Goal: Task Accomplishment & Management: Complete application form

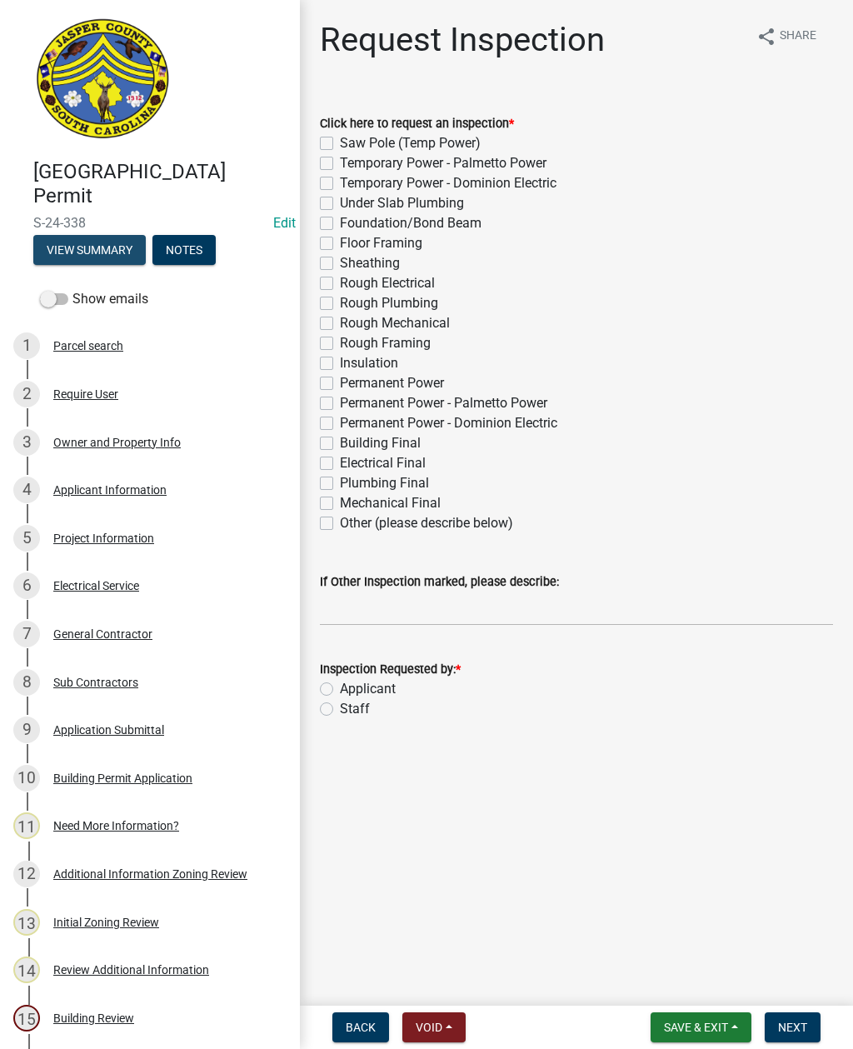
click at [77, 243] on button "View Summary" at bounding box center [89, 250] width 112 height 30
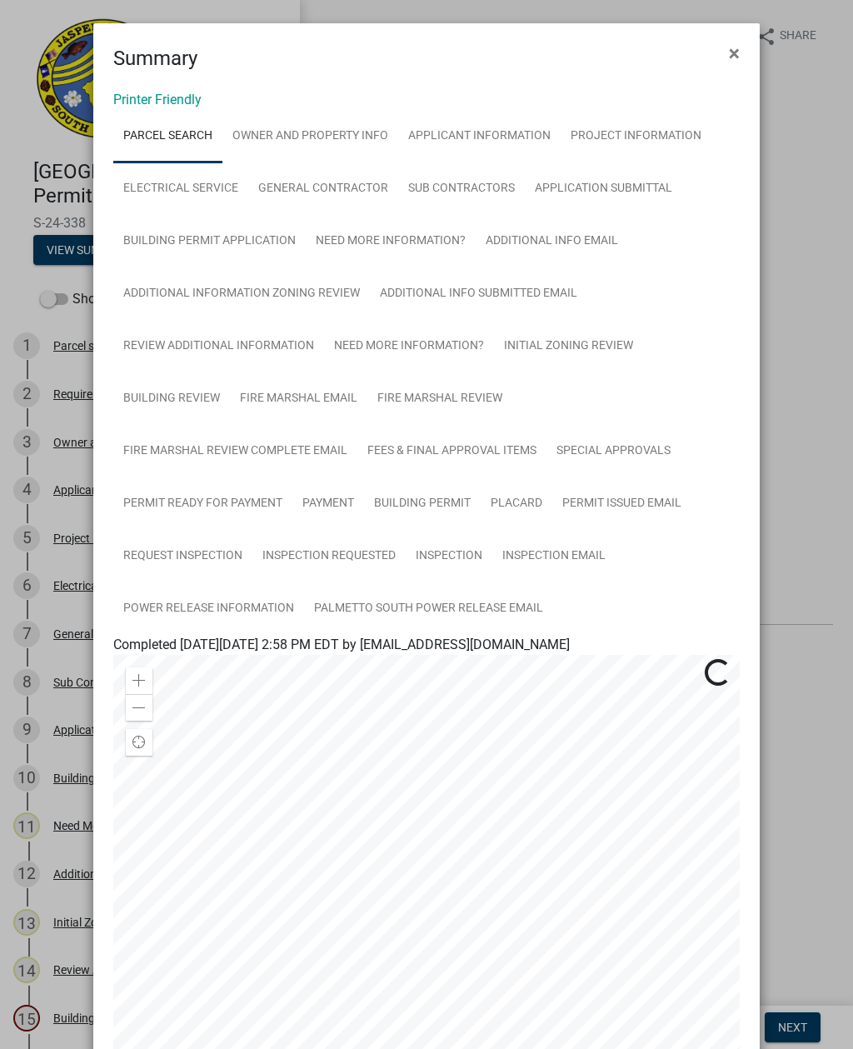
click at [733, 59] on span "×" at bounding box center [734, 53] width 11 height 23
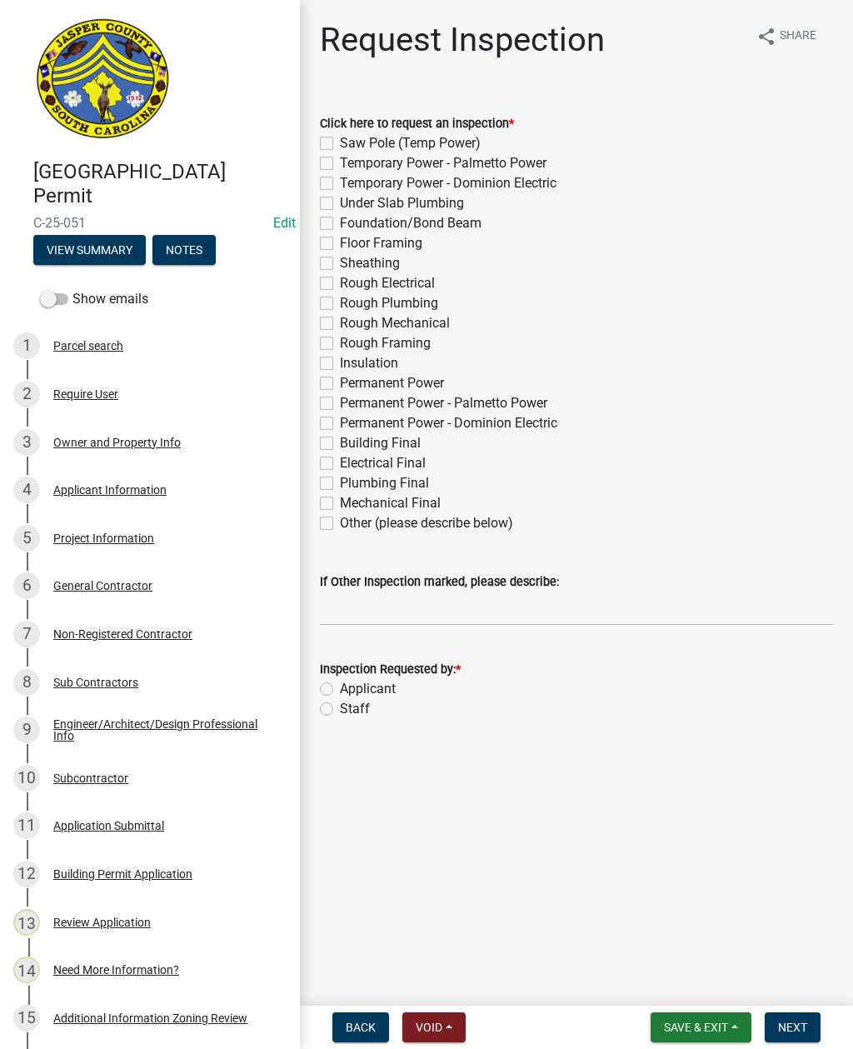
click at [80, 245] on button "View Summary" at bounding box center [89, 250] width 112 height 30
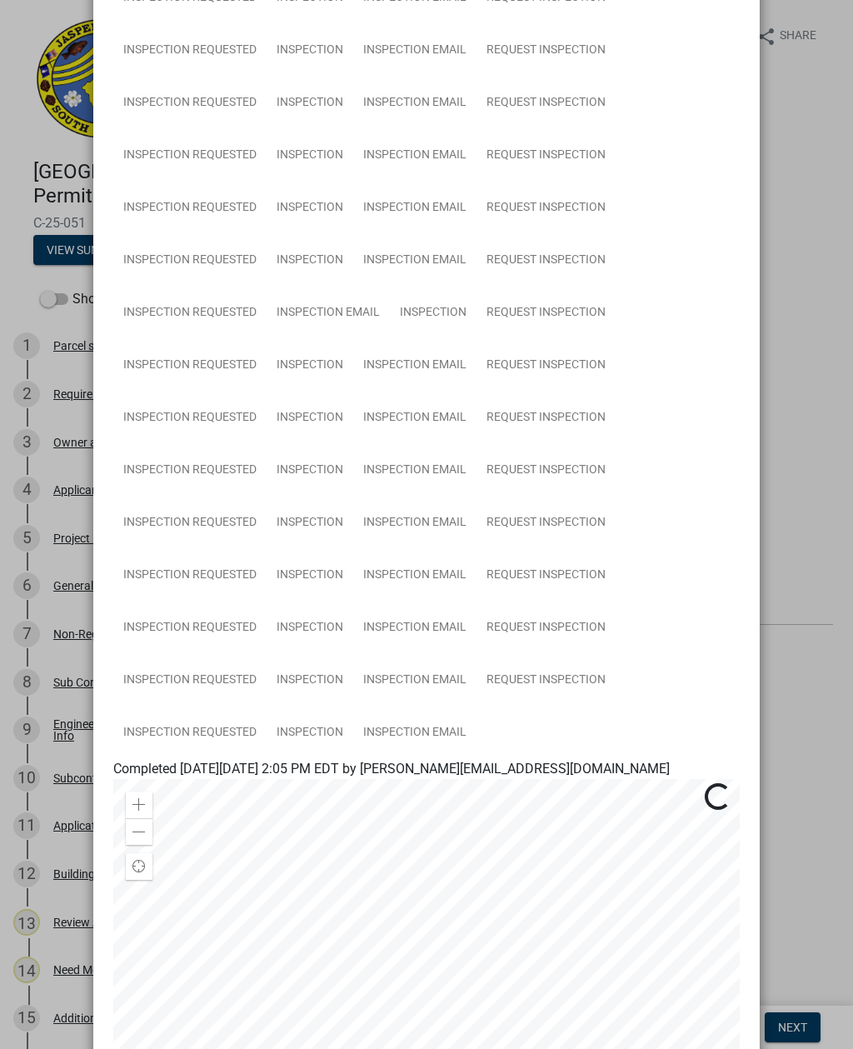
scroll to position [669, 0]
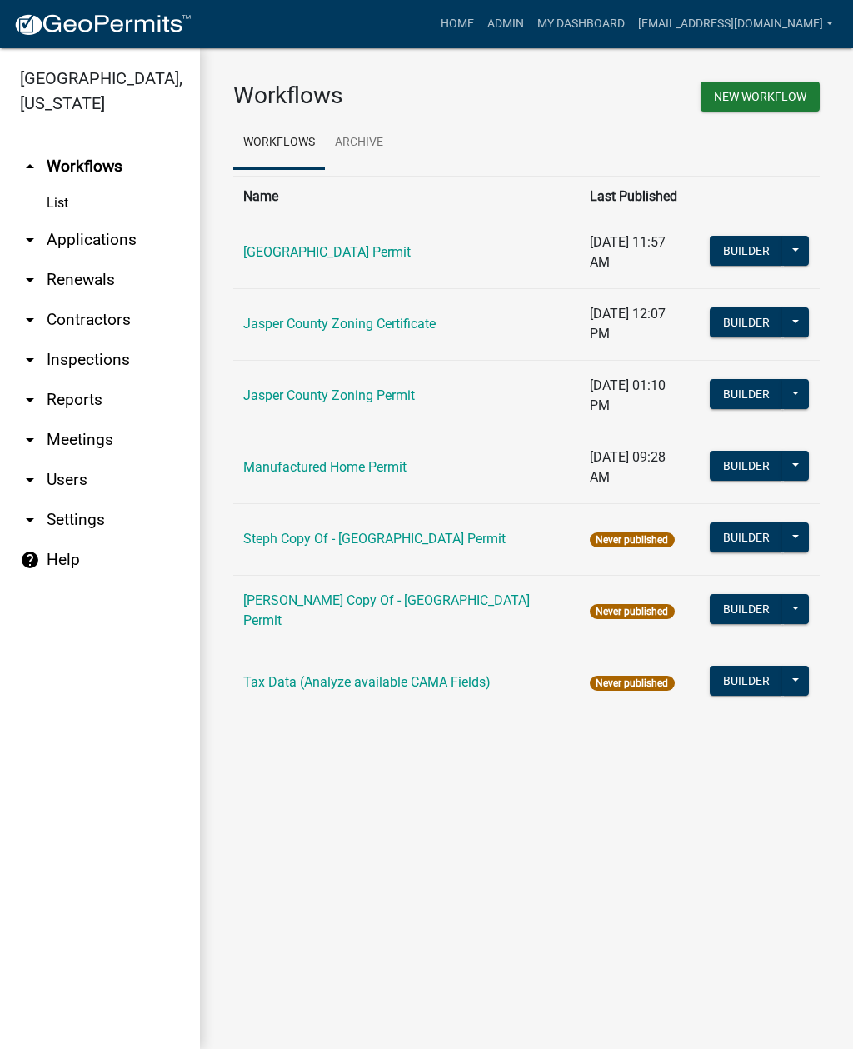
click at [112, 242] on link "arrow_drop_down Applications" at bounding box center [100, 240] width 200 height 40
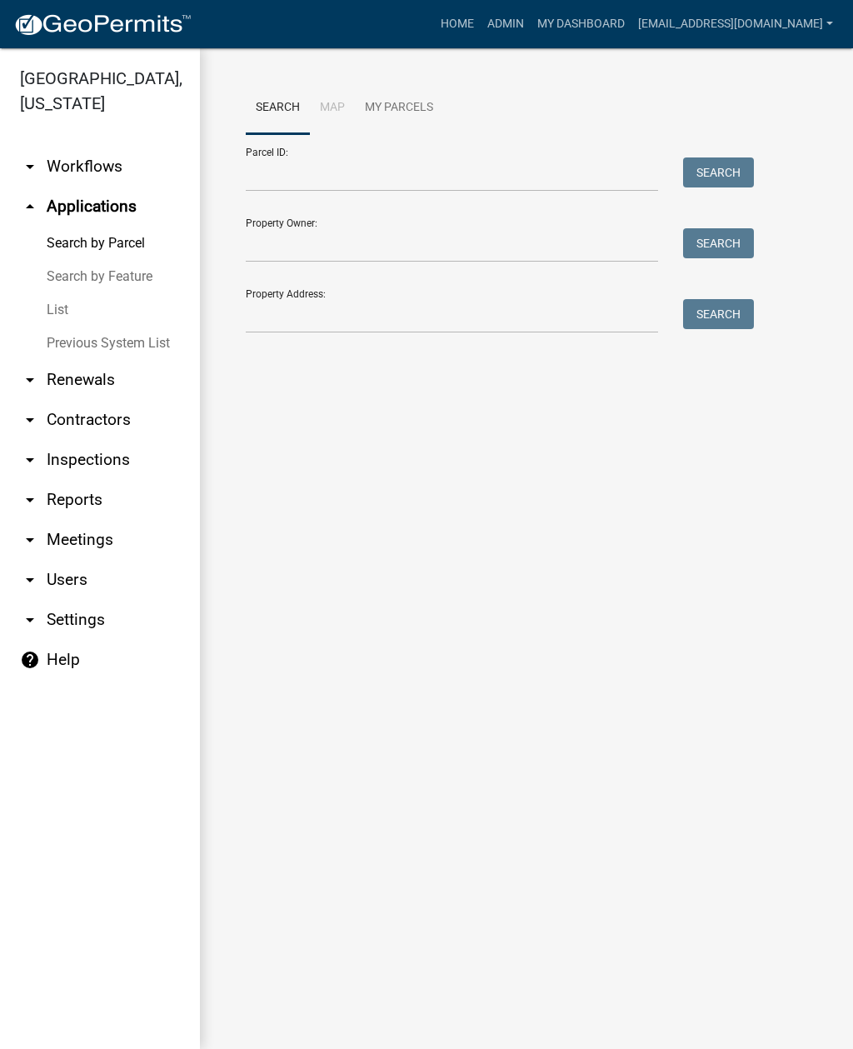
click at [57, 312] on link "List" at bounding box center [100, 309] width 200 height 33
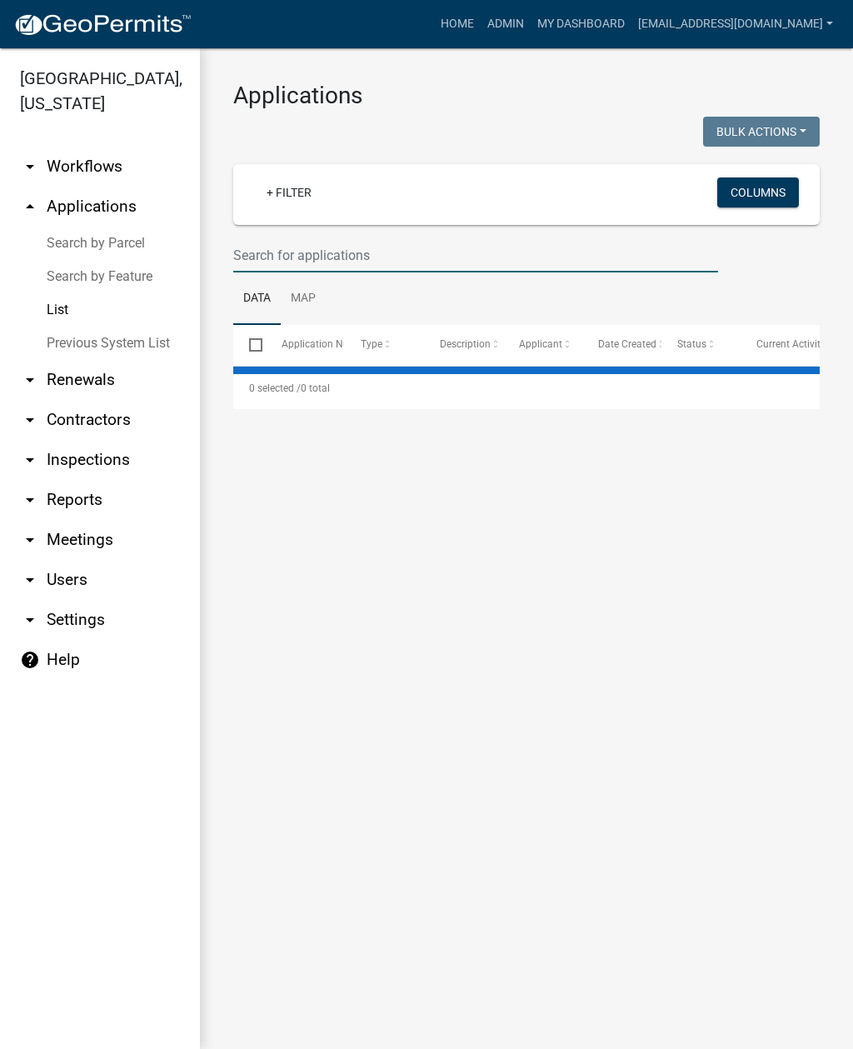
click at [373, 251] on input "text" at bounding box center [475, 255] width 485 height 34
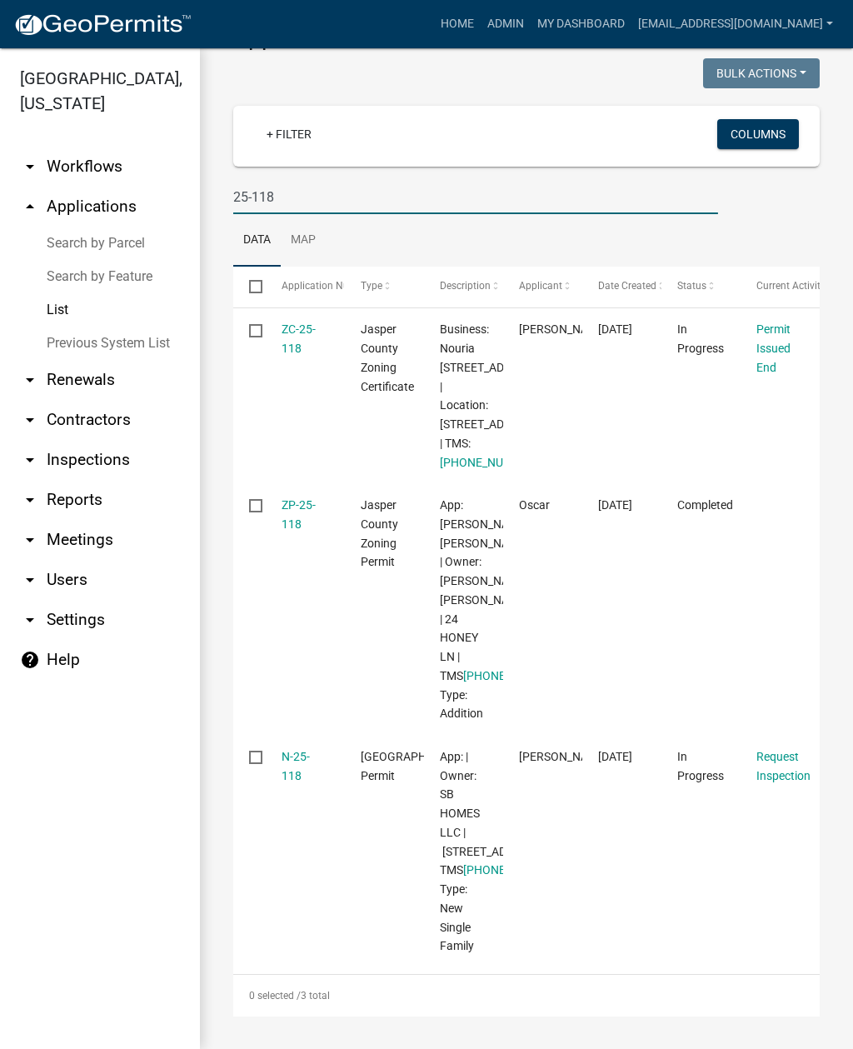
scroll to position [257, 0]
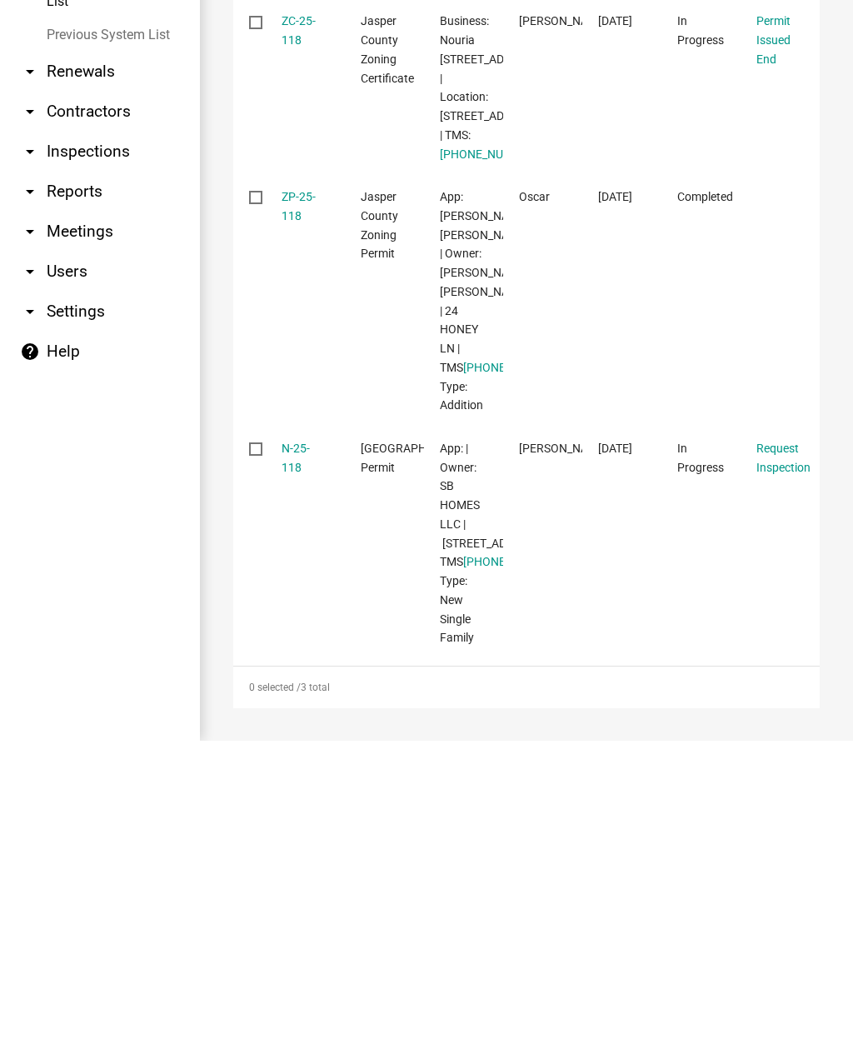
type input "25-118"
click at [300, 750] on link "N-25-118" at bounding box center [296, 766] width 28 height 32
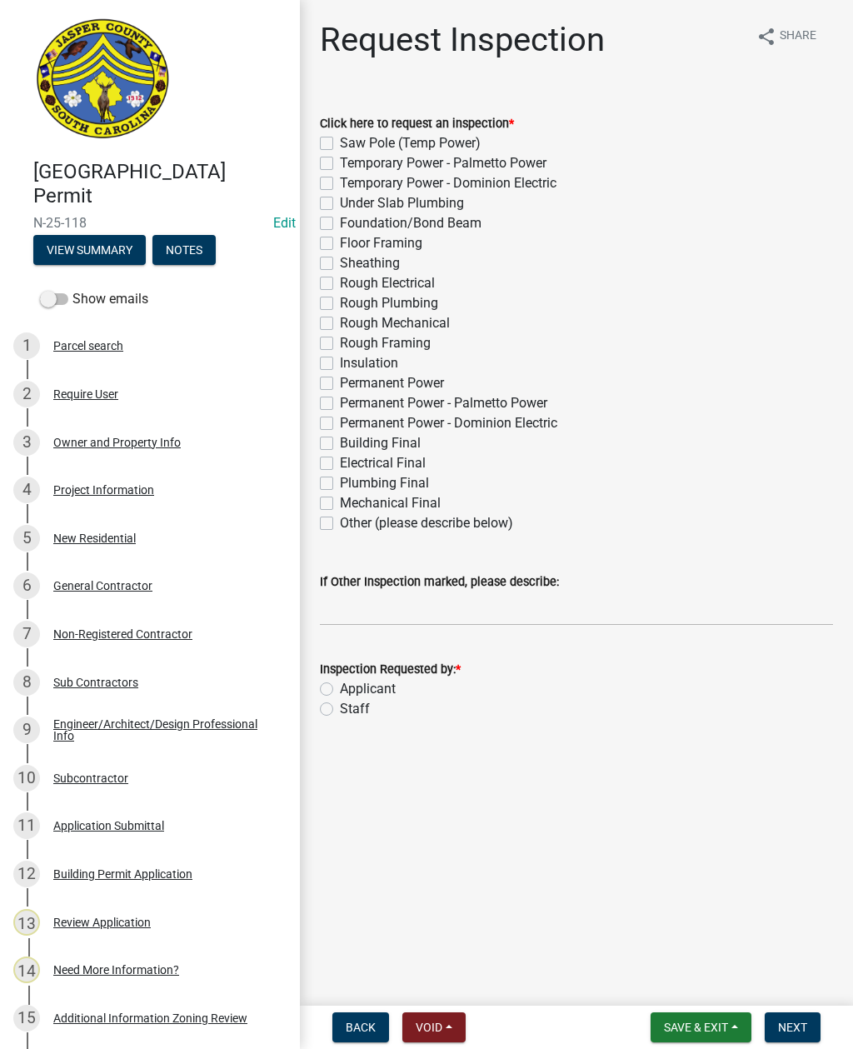
click at [340, 267] on label "Sheathing" at bounding box center [370, 263] width 60 height 20
click at [340, 264] on input "Sheathing" at bounding box center [345, 258] width 11 height 11
checkbox input "true"
checkbox input "false"
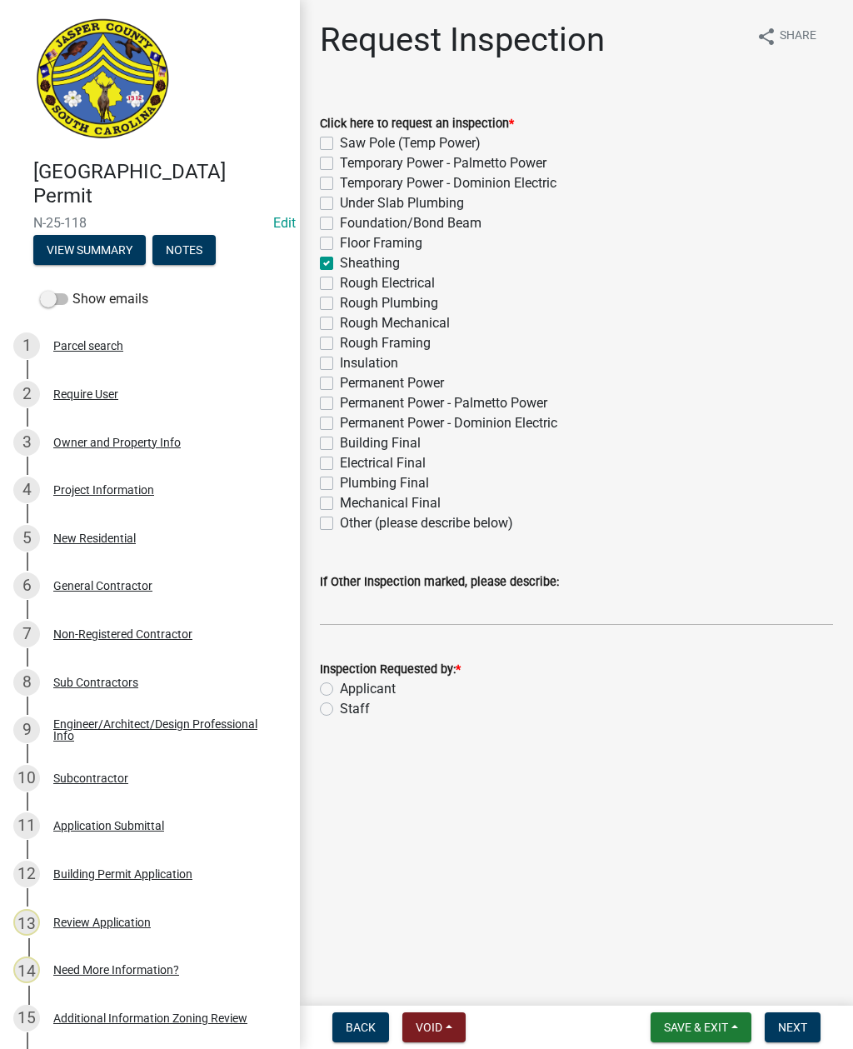
checkbox input "false"
checkbox input "true"
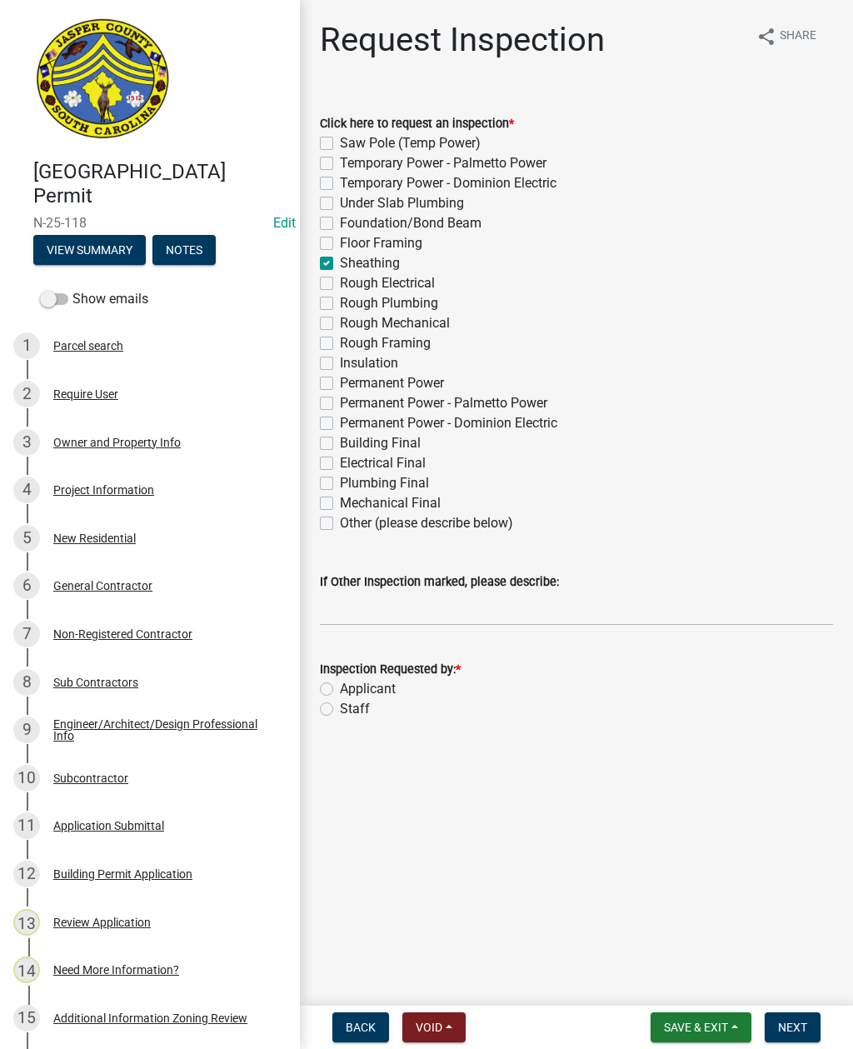
checkbox input "false"
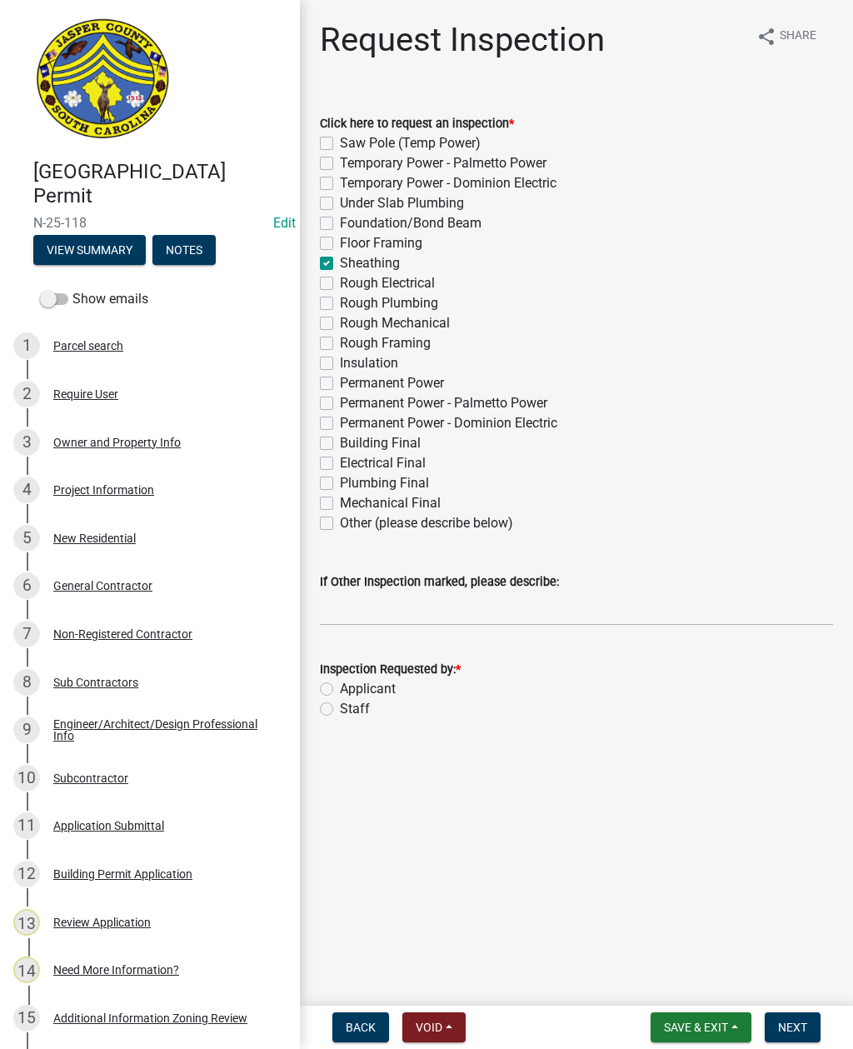
checkbox input "false"
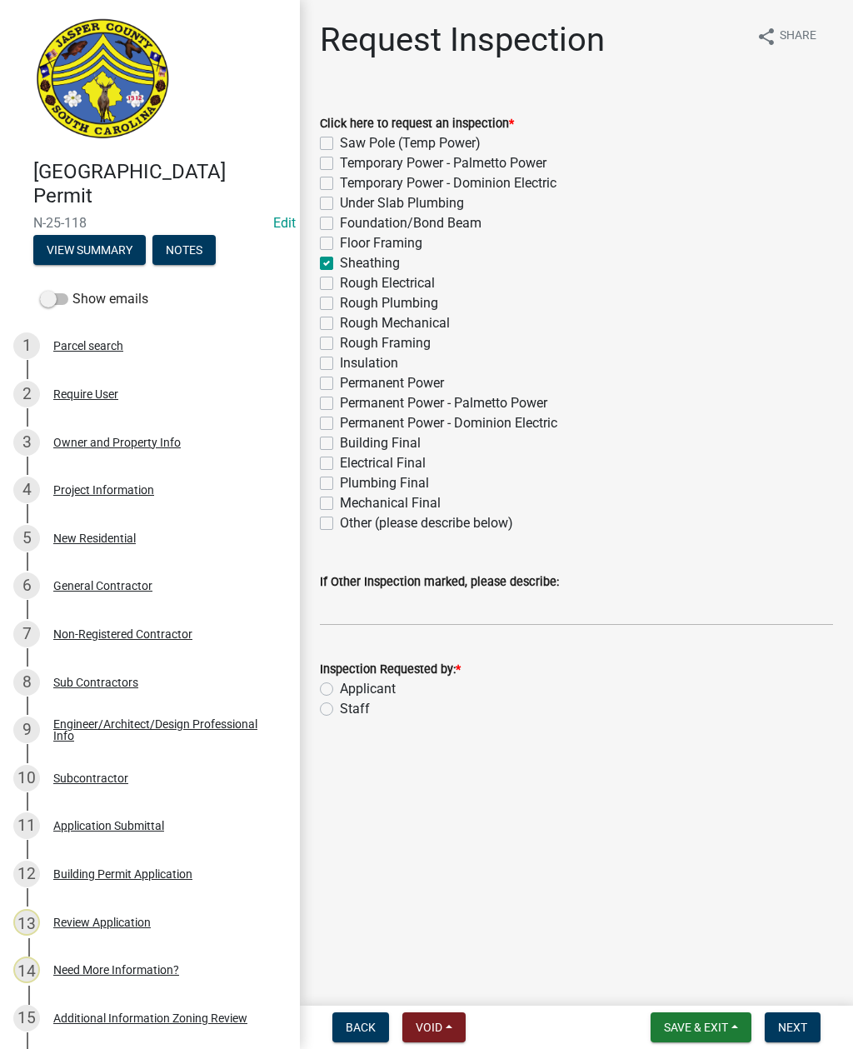
checkbox input "false"
click at [340, 711] on label "Staff" at bounding box center [355, 709] width 30 height 20
click at [340, 710] on input "Staff" at bounding box center [345, 704] width 11 height 11
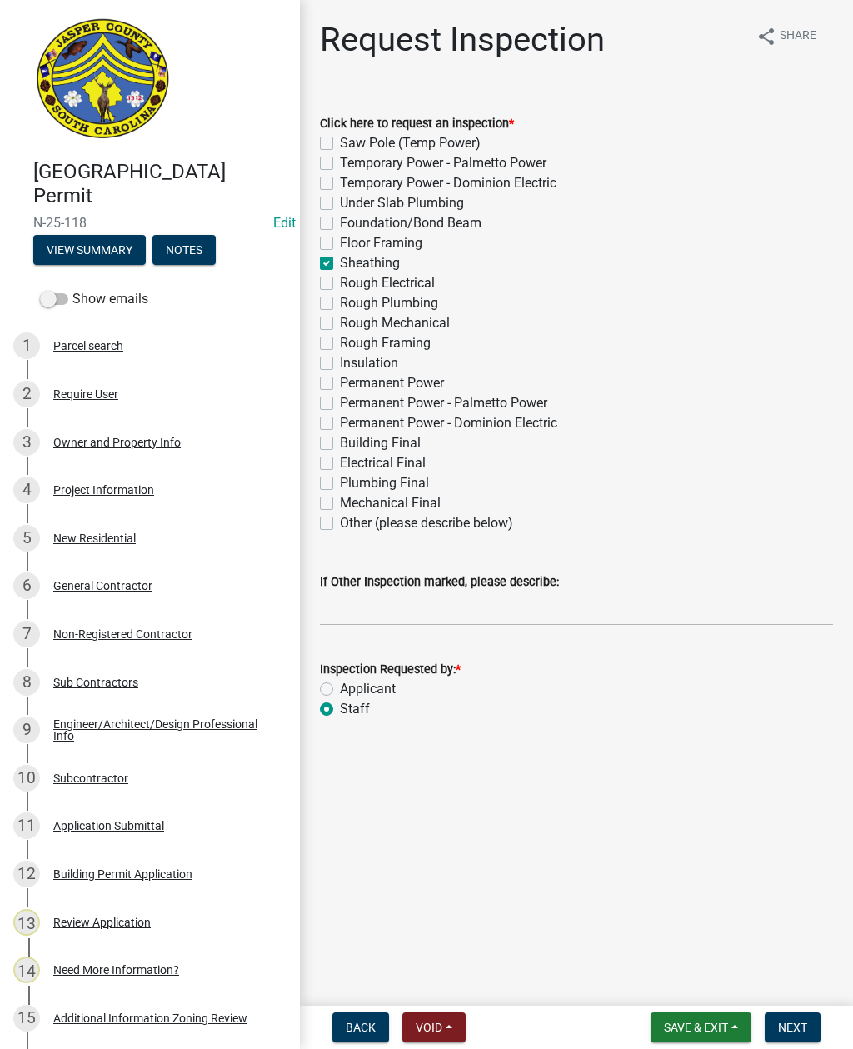
radio input "true"
click at [401, 613] on input "If Other Inspection marked, please describe:" at bounding box center [576, 608] width 513 height 34
type input "Do not add to schedule"
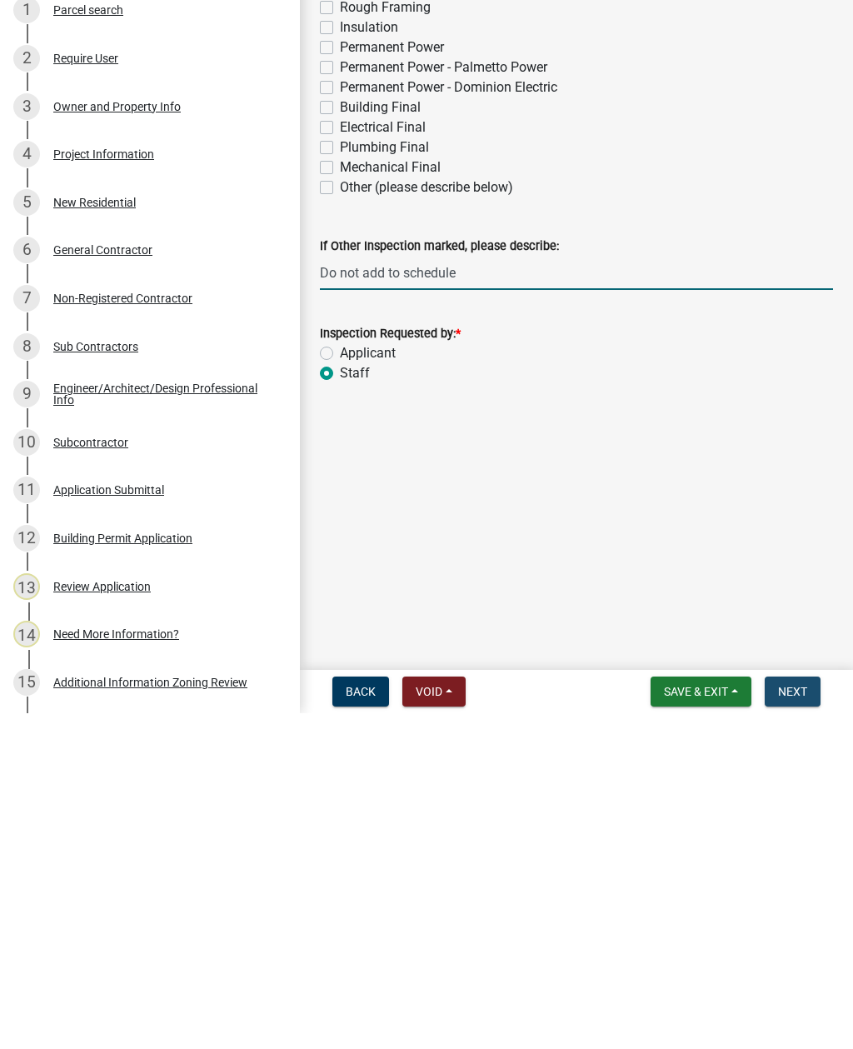
click at [796, 1021] on span "Next" at bounding box center [792, 1027] width 29 height 13
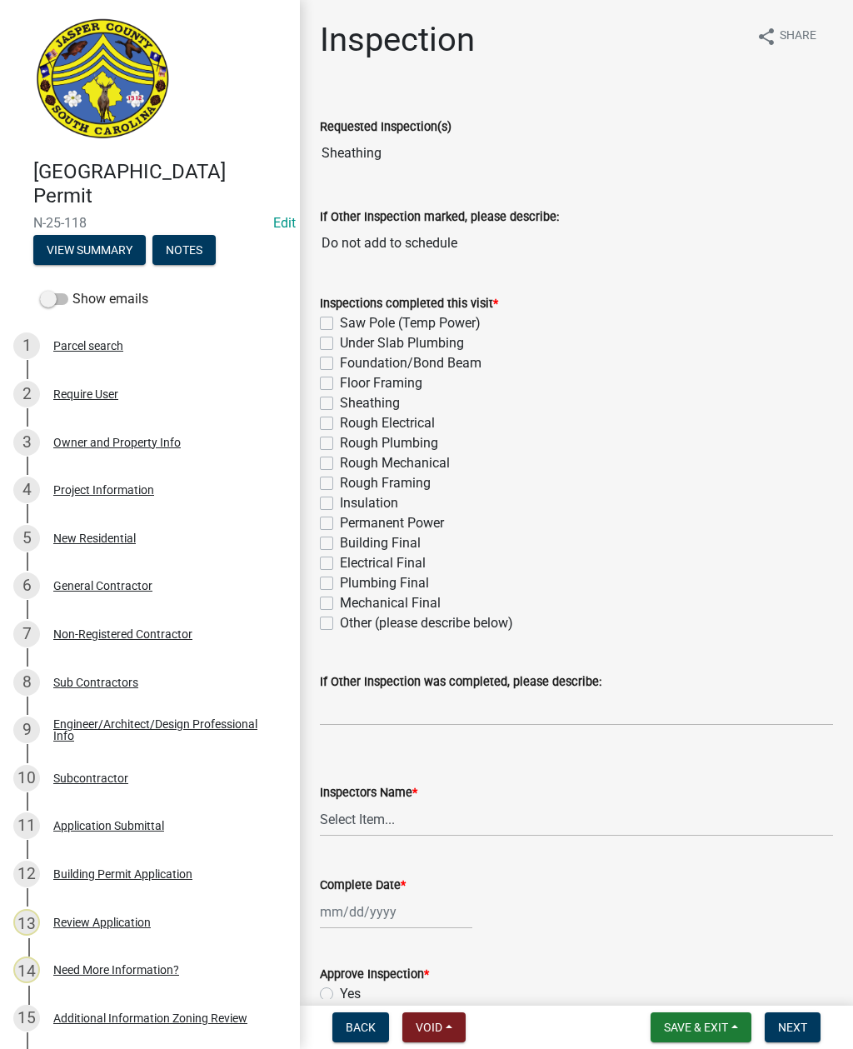
click at [340, 408] on label "Sheathing" at bounding box center [370, 403] width 60 height 20
click at [340, 404] on input "Sheathing" at bounding box center [345, 398] width 11 height 11
checkbox input "true"
checkbox input "false"
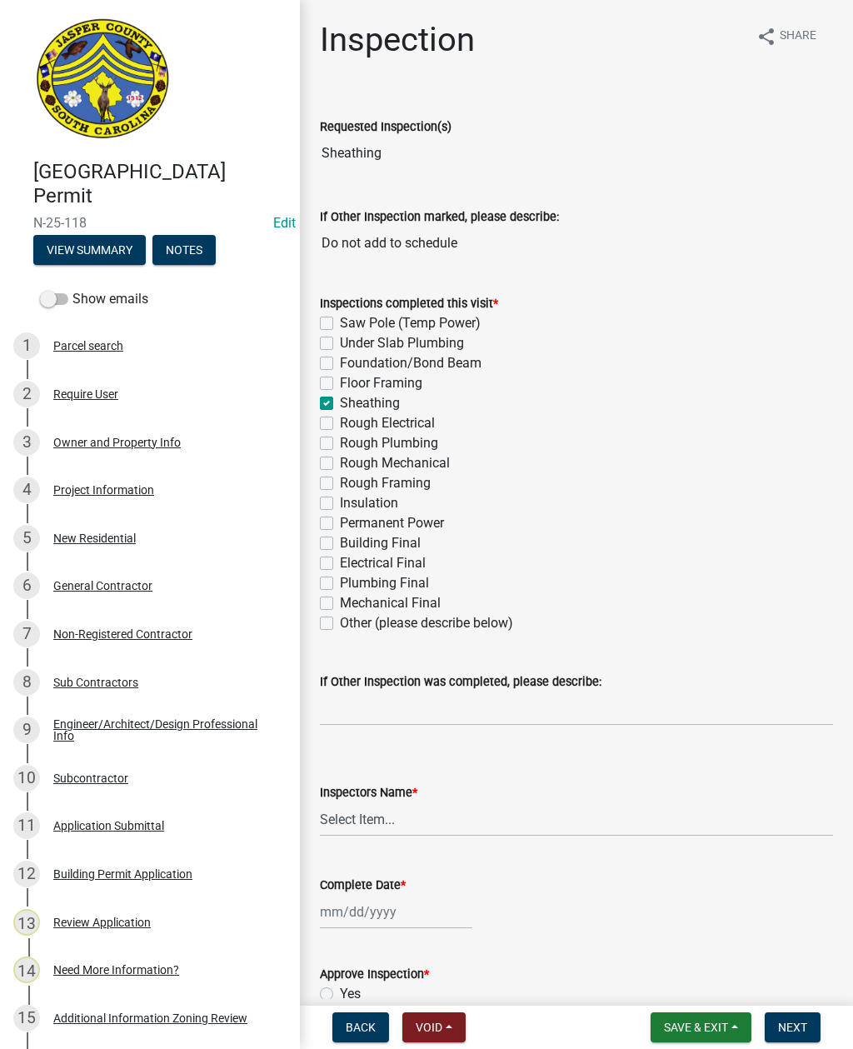
checkbox input "false"
checkbox input "true"
checkbox input "false"
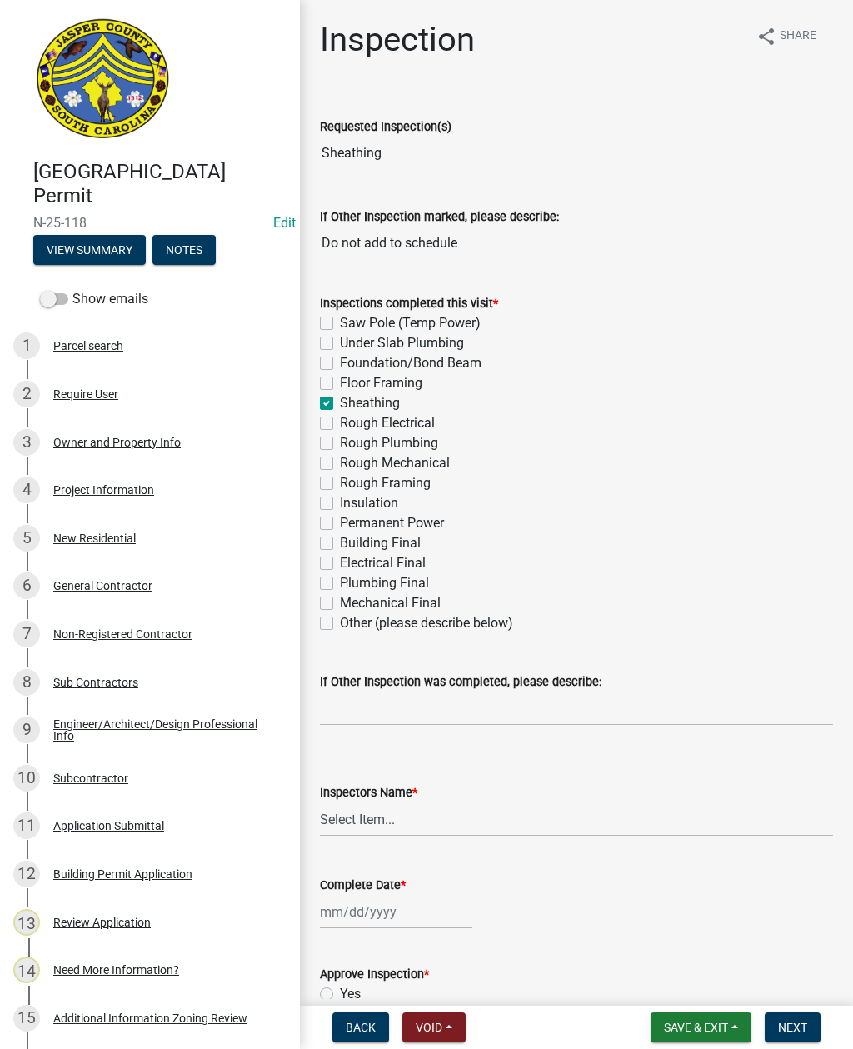
checkbox input "false"
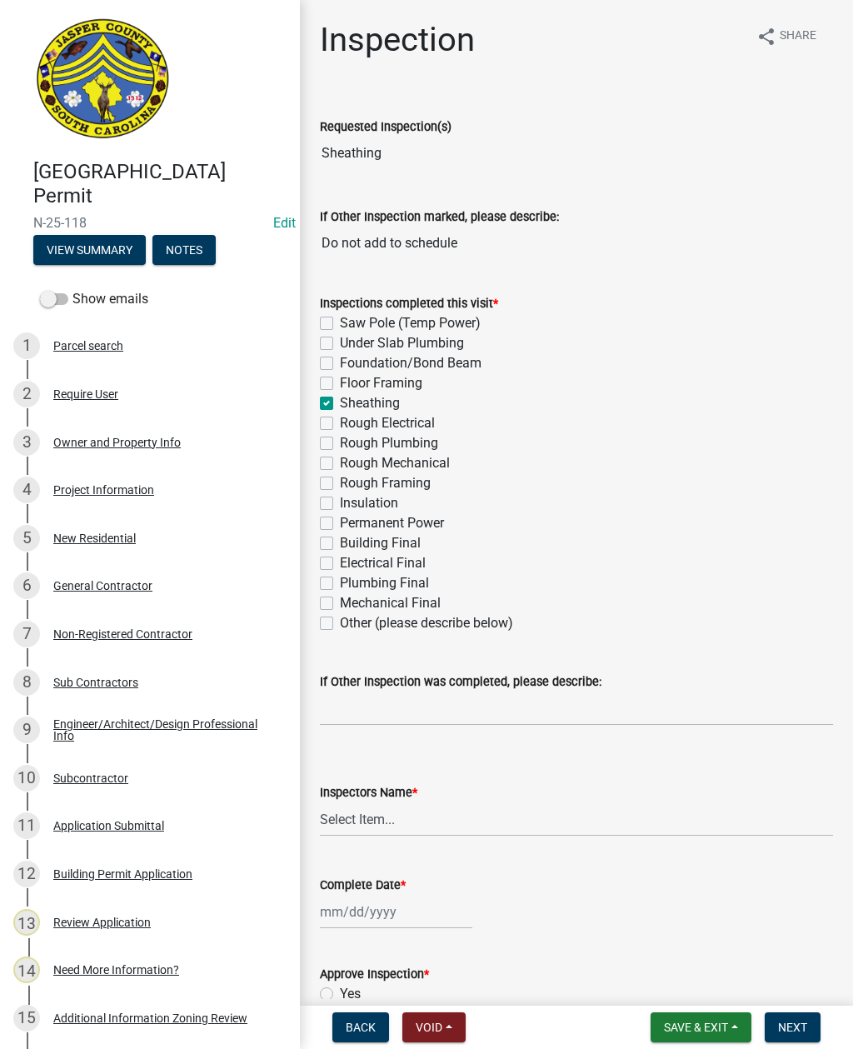
checkbox input "false"
click at [385, 821] on select "Select Item... [EMAIL_ADDRESS][DOMAIN_NAME] ([PERSON_NAME] ) rcampbell ([PERSON…" at bounding box center [576, 819] width 513 height 34
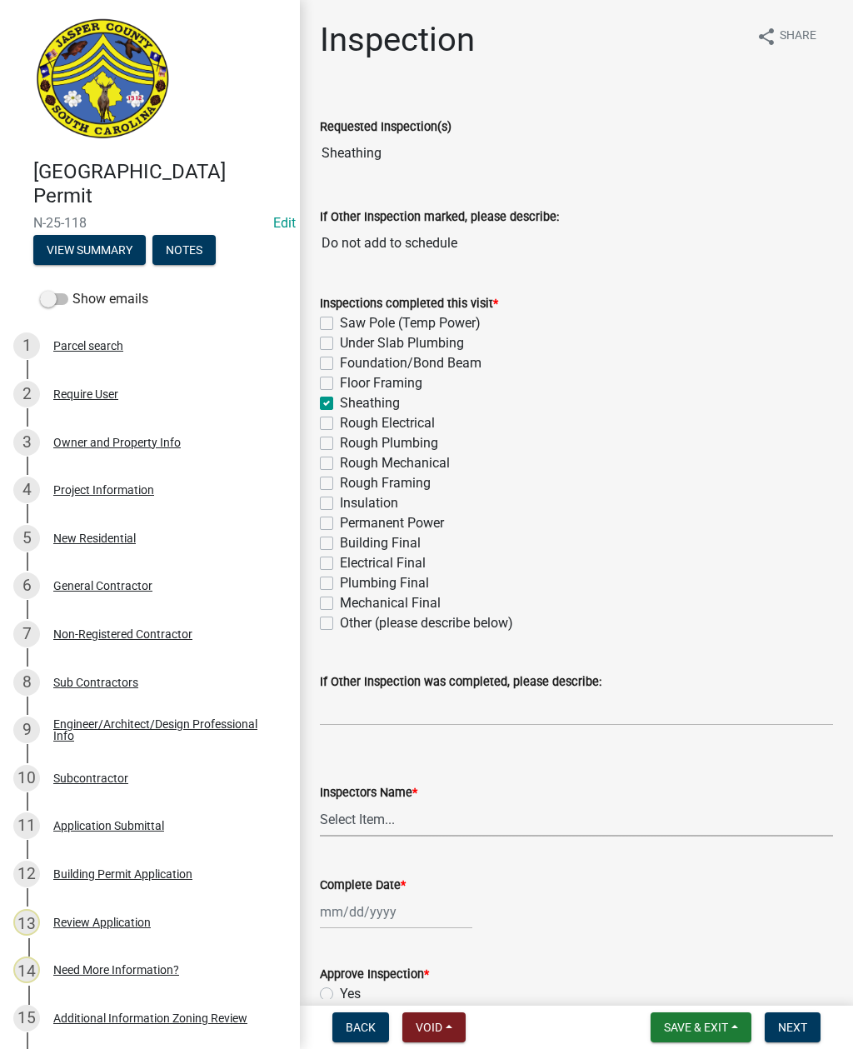
select select "2d9ba1e5-2fdd-4b15-98d0-073dcbeb5880"
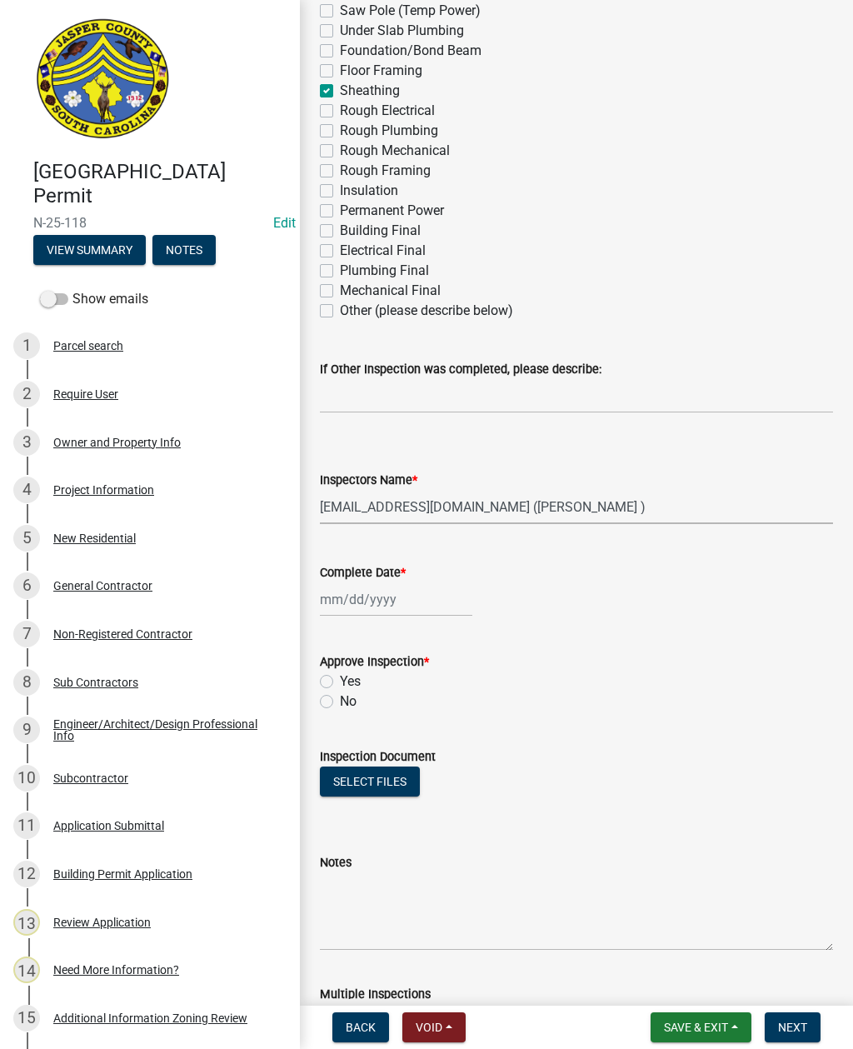
scroll to position [395, 0]
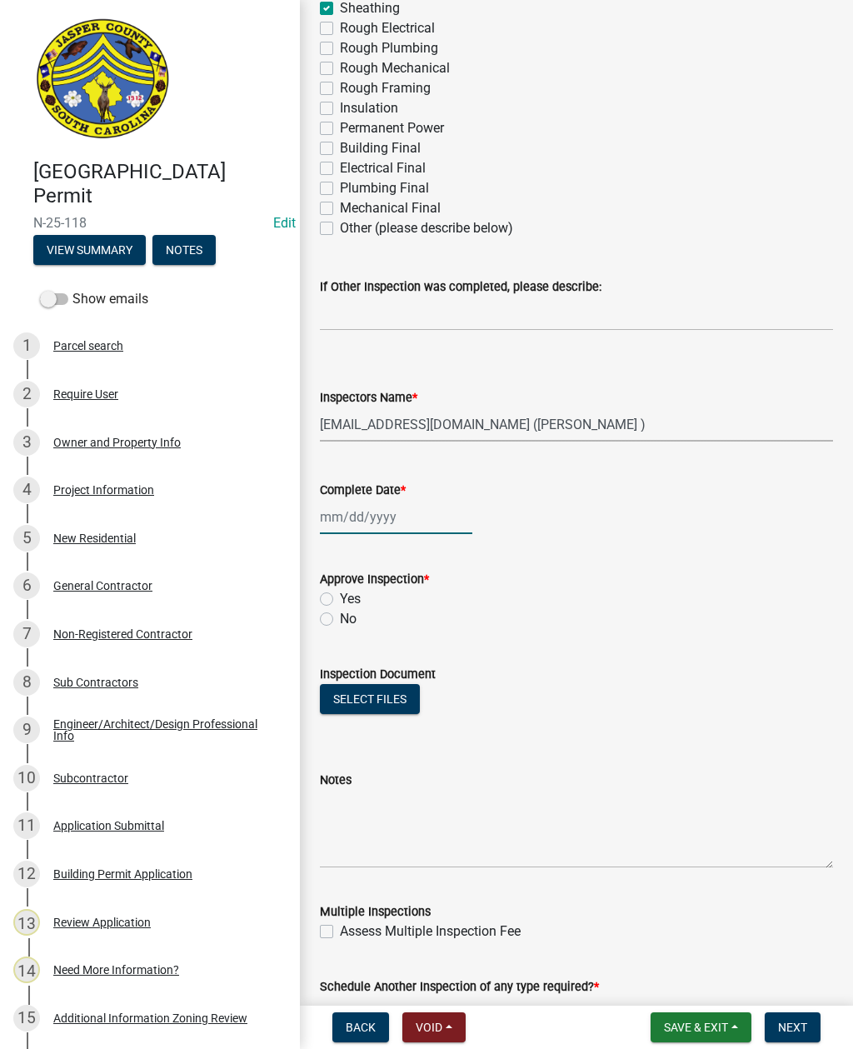
click at [366, 517] on div at bounding box center [396, 517] width 152 height 34
select select "9"
select select "2025"
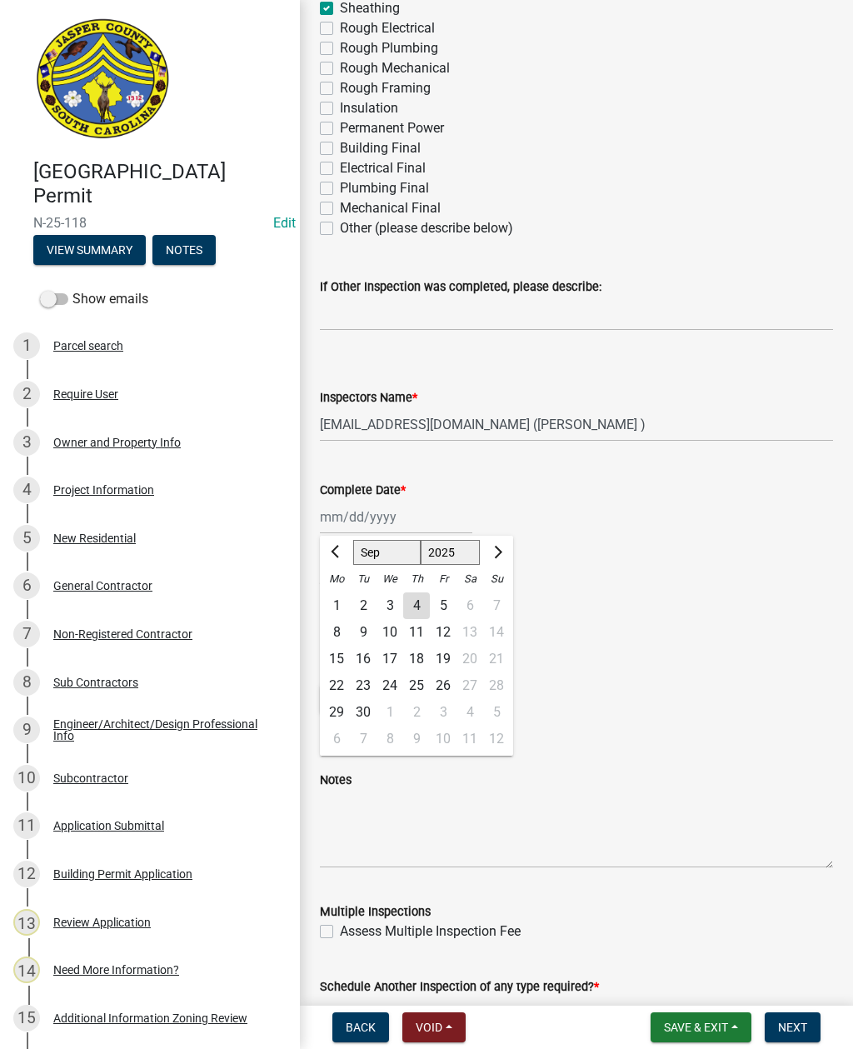
click at [408, 605] on div "4" at bounding box center [416, 605] width 27 height 27
type input "[DATE]"
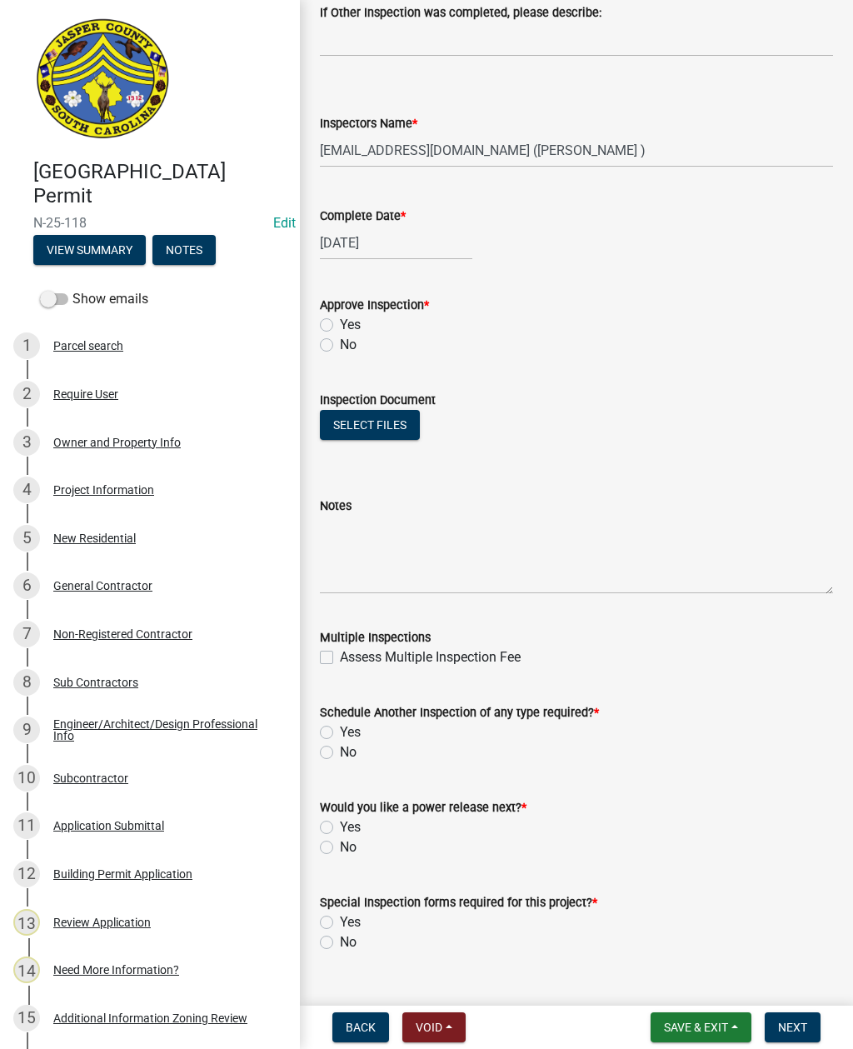
scroll to position [672, 0]
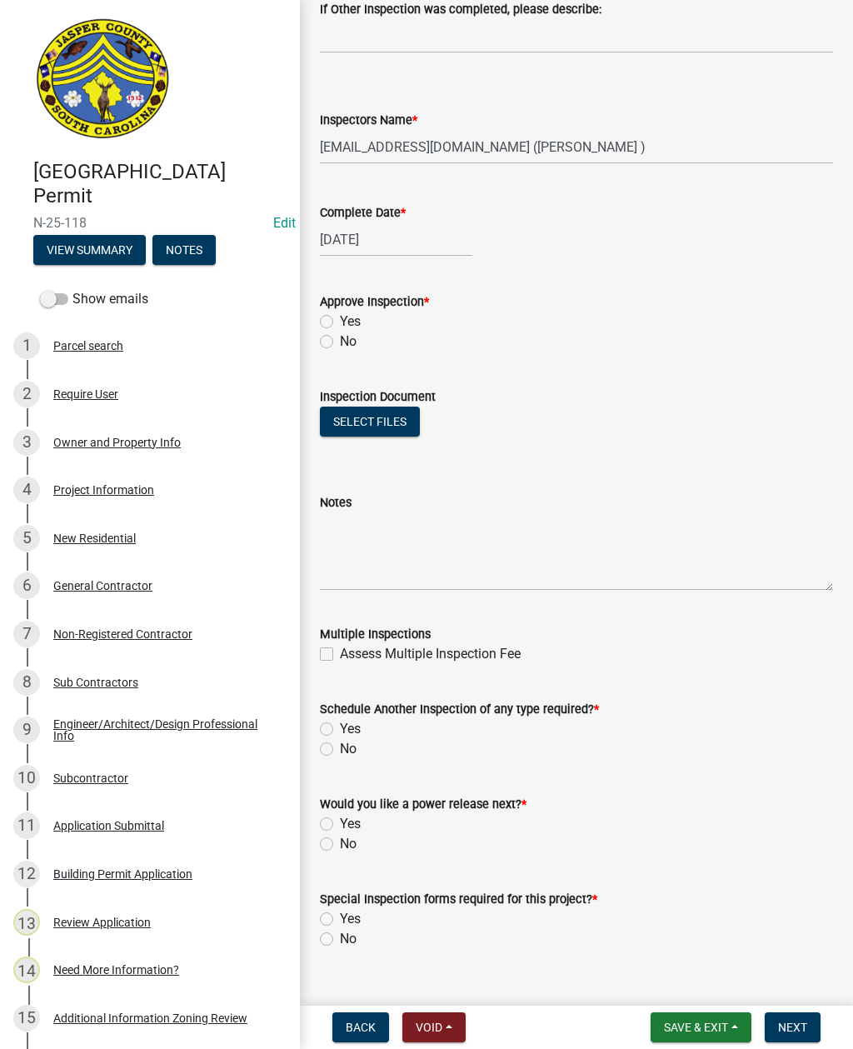
click at [340, 342] on label "No" at bounding box center [348, 342] width 17 height 20
click at [340, 342] on input "No" at bounding box center [345, 337] width 11 height 11
radio input "true"
click at [393, 541] on textarea "Notes" at bounding box center [576, 551] width 513 height 78
type textarea "Well"
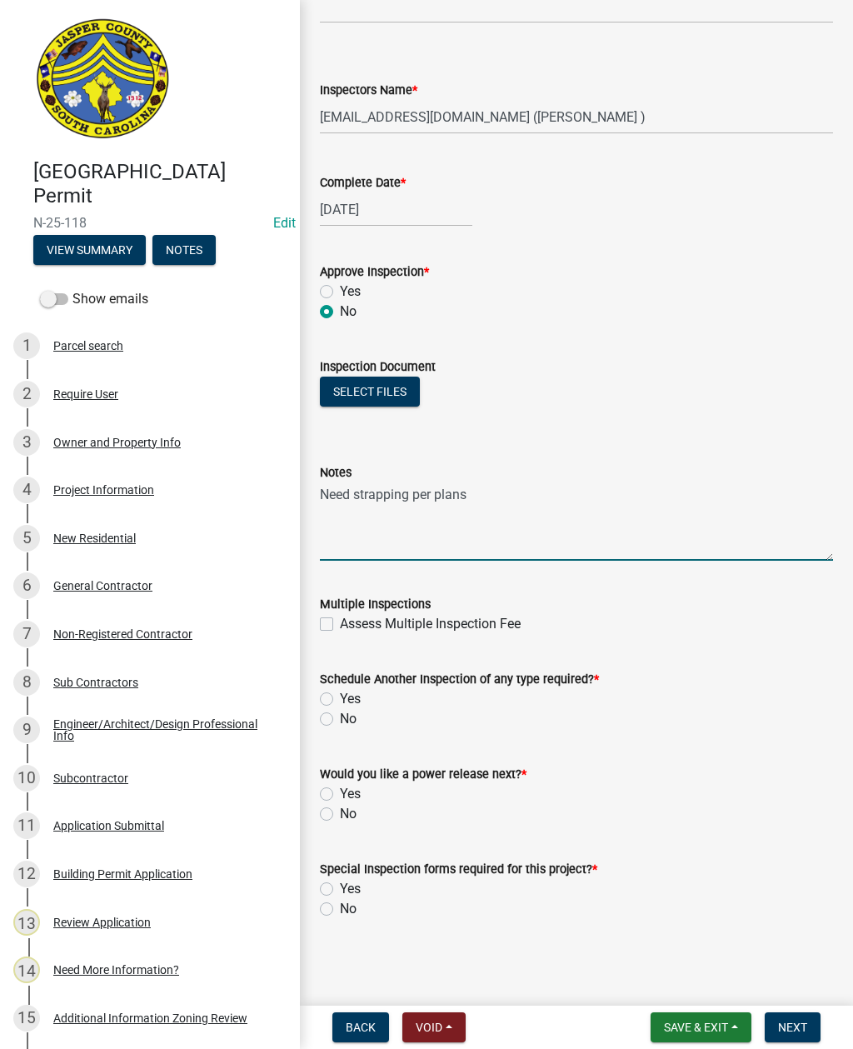
scroll to position [702, 0]
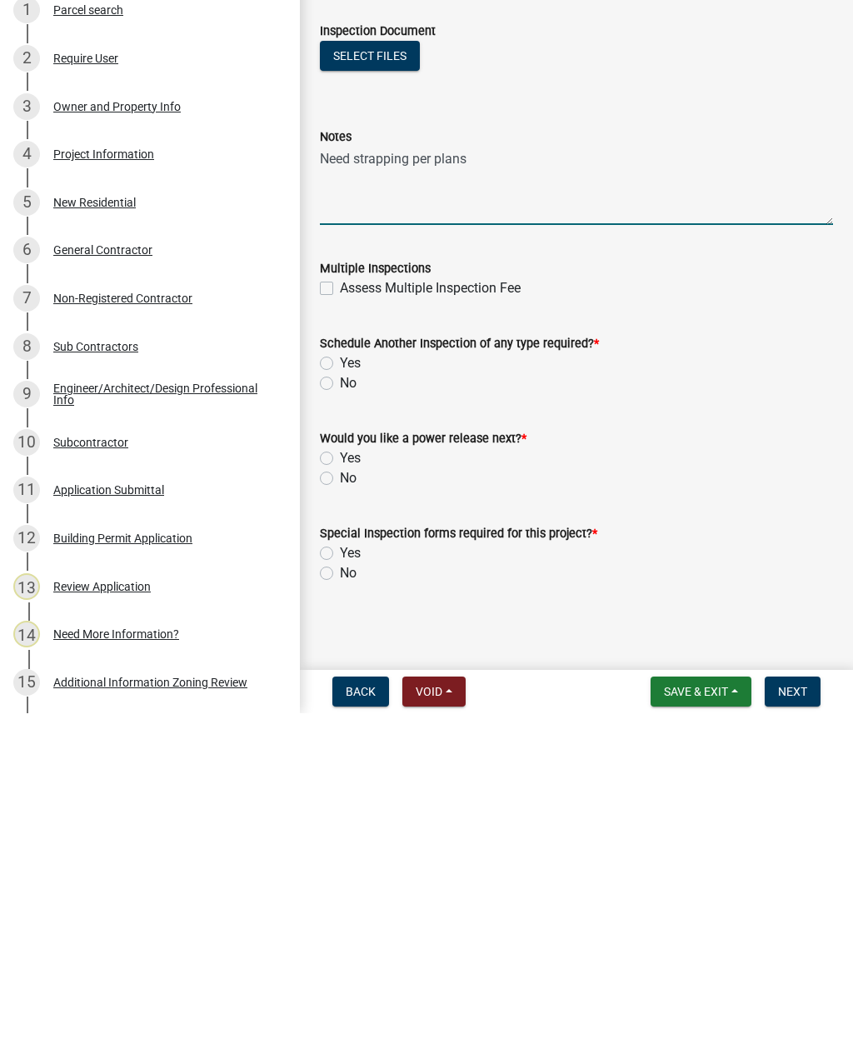
type textarea "Need strapping per plans"
click at [340, 689] on label "Yes" at bounding box center [350, 699] width 21 height 20
click at [340, 689] on input "Yes" at bounding box center [345, 694] width 11 height 11
radio input "true"
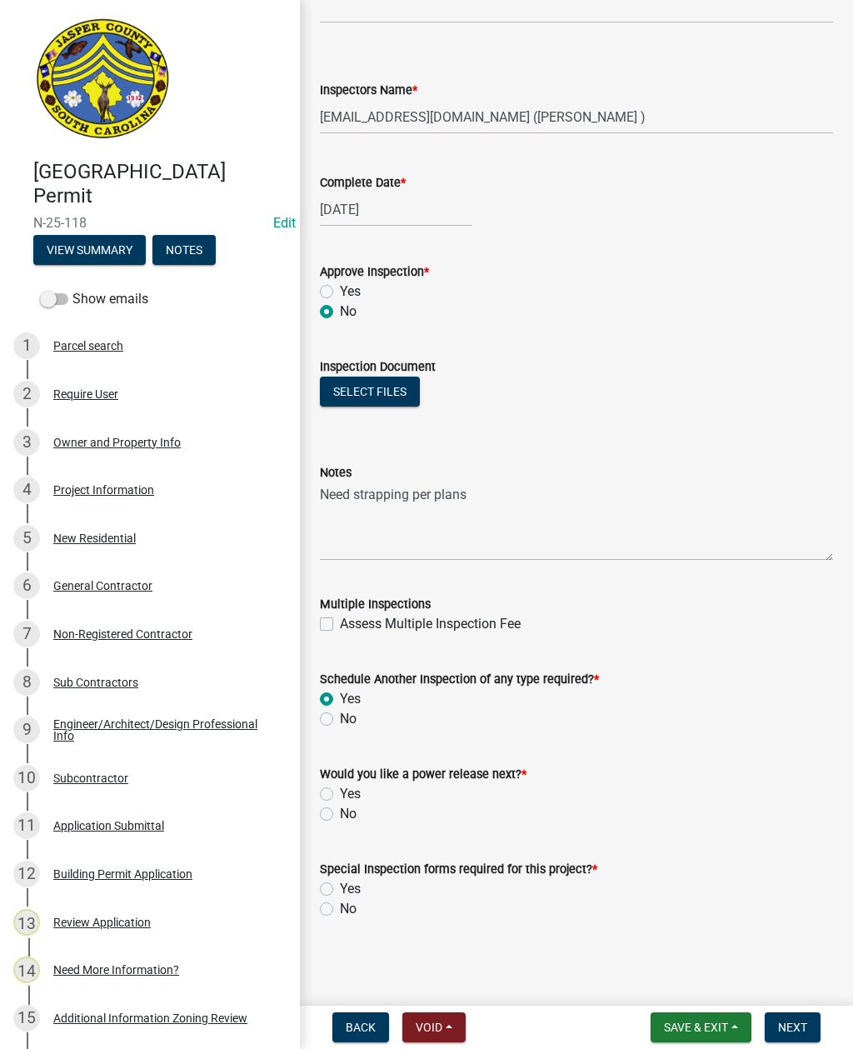
click at [340, 817] on label "No" at bounding box center [348, 814] width 17 height 20
click at [340, 815] on input "No" at bounding box center [345, 809] width 11 height 11
radio input "true"
click at [340, 915] on label "No" at bounding box center [348, 909] width 17 height 20
click at [340, 910] on input "No" at bounding box center [345, 904] width 11 height 11
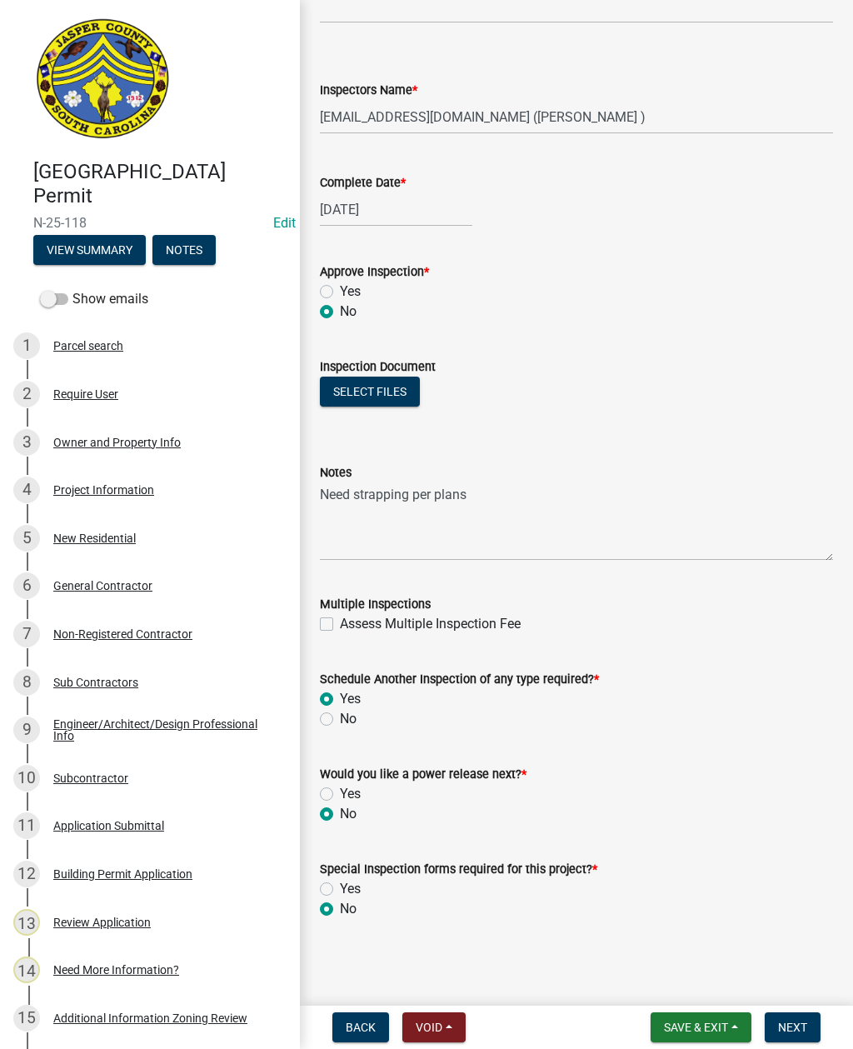
radio input "true"
click at [804, 1021] on span "Next" at bounding box center [792, 1027] width 29 height 13
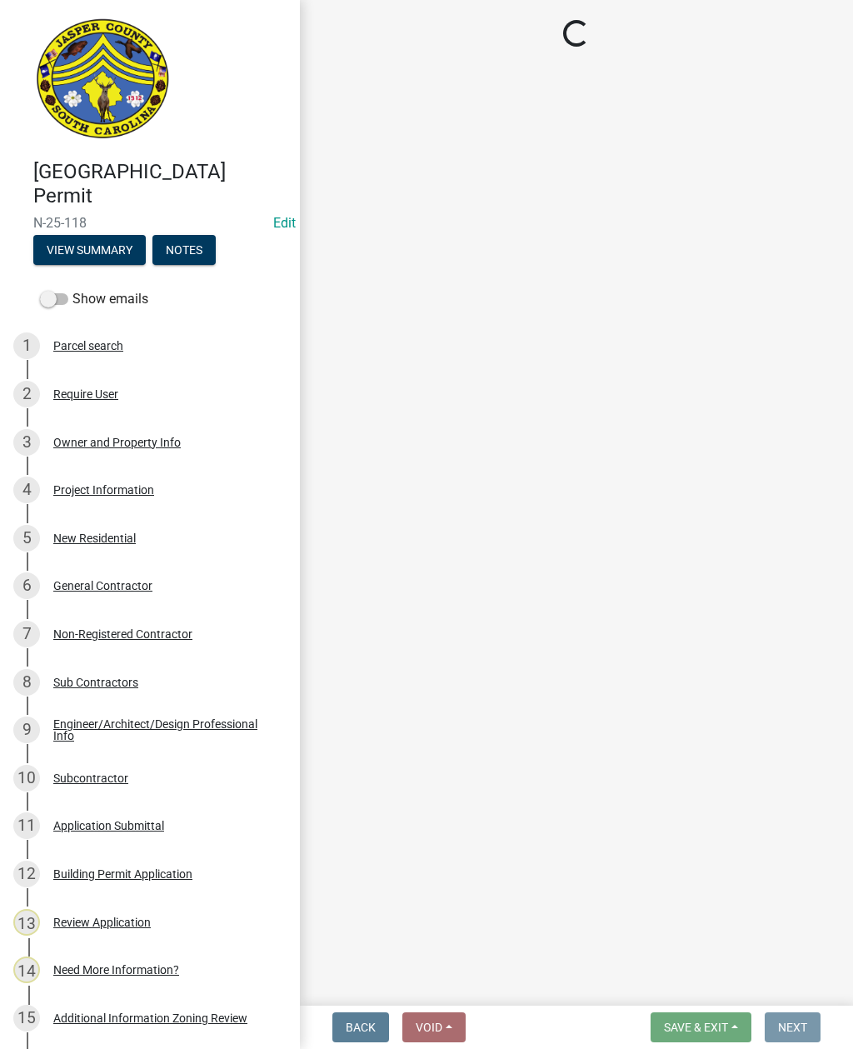
scroll to position [0, 0]
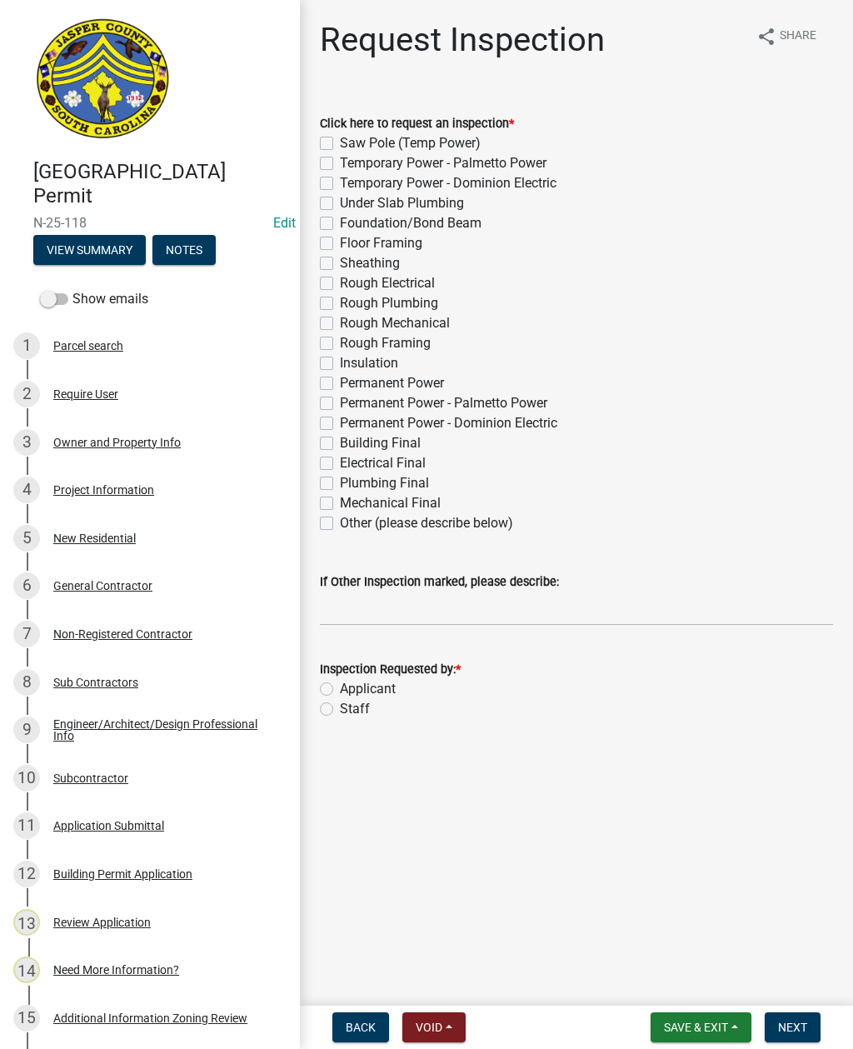
click at [703, 1016] on button "Save & Exit" at bounding box center [701, 1027] width 101 height 30
click at [670, 985] on button "Save & Exit" at bounding box center [684, 984] width 133 height 40
